Goal: Information Seeking & Learning: Find contact information

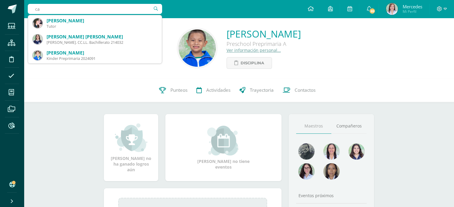
type input "c"
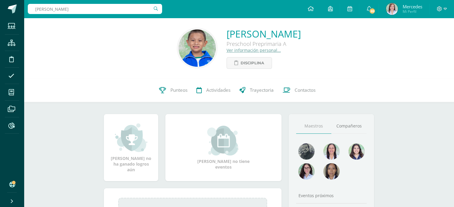
type input "nicolas"
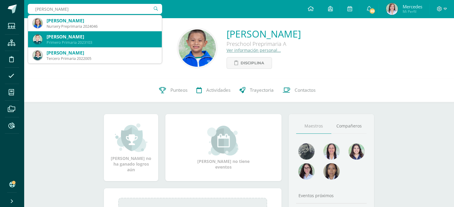
click at [75, 37] on div "Emilio Nicolas Barbosa Gutiérrez" at bounding box center [102, 37] width 110 height 6
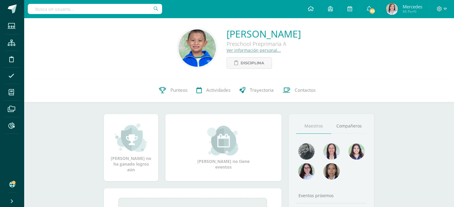
click at [62, 10] on input "text" at bounding box center [95, 9] width 134 height 10
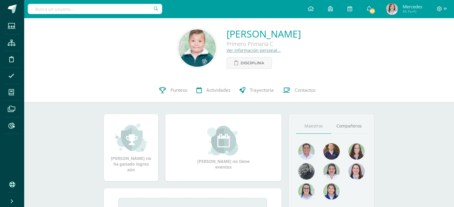
click at [60, 9] on input "text" at bounding box center [95, 9] width 134 height 10
type input "nicolas"
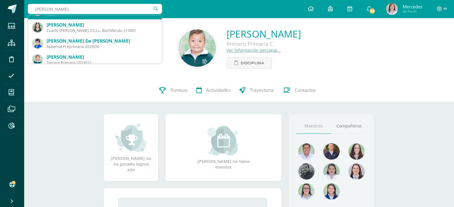
scroll to position [60, 0]
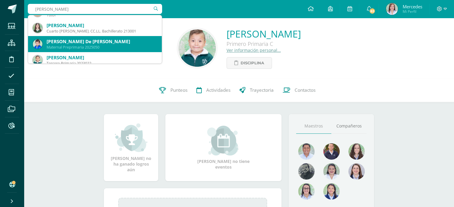
click at [78, 44] on div "Mateo Nicolás De León Estrada" at bounding box center [102, 41] width 110 height 6
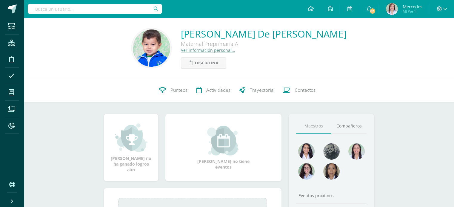
click at [222, 51] on link "Ver información personal..." at bounding box center [208, 50] width 54 height 6
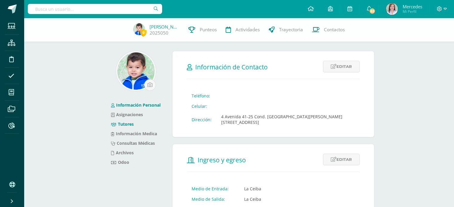
click at [131, 124] on link "Tutores" at bounding box center [122, 124] width 23 height 6
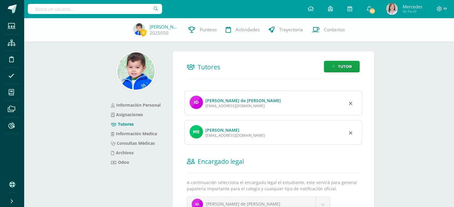
click at [232, 131] on link "María Alejandra Estrada Santizo" at bounding box center [222, 130] width 34 height 6
click at [218, 102] on link "[PERSON_NAME] de [PERSON_NAME]" at bounding box center [243, 101] width 76 height 6
click at [235, 131] on link "María Alejandra Estrada Santizo" at bounding box center [222, 130] width 34 height 6
